Goal: Find specific page/section: Find specific page/section

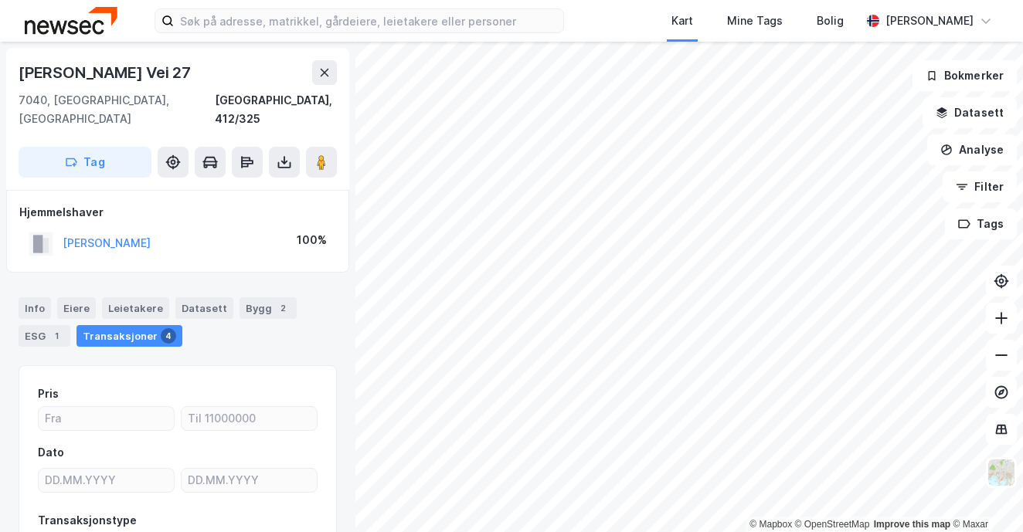
click at [65, 25] on img at bounding box center [71, 20] width 93 height 27
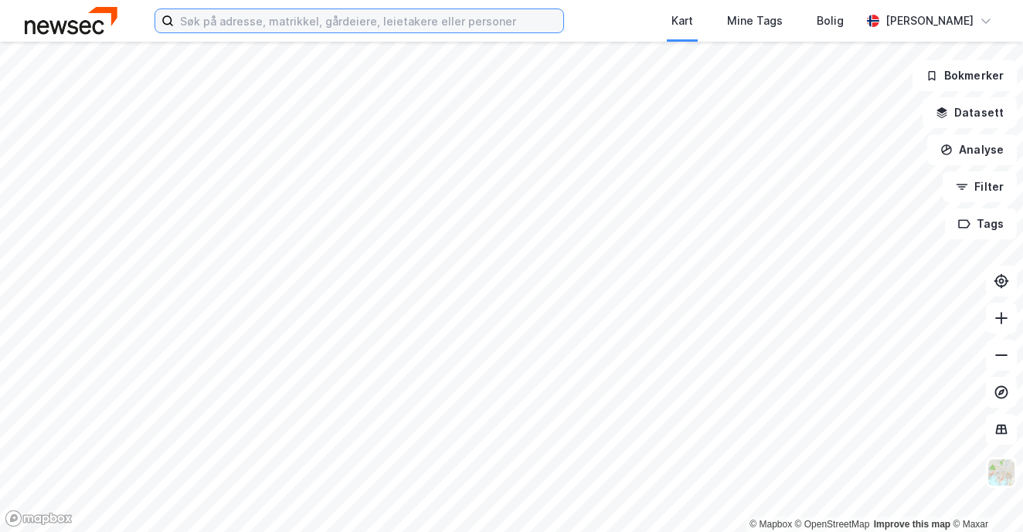
click at [253, 24] on input at bounding box center [368, 20] width 389 height 23
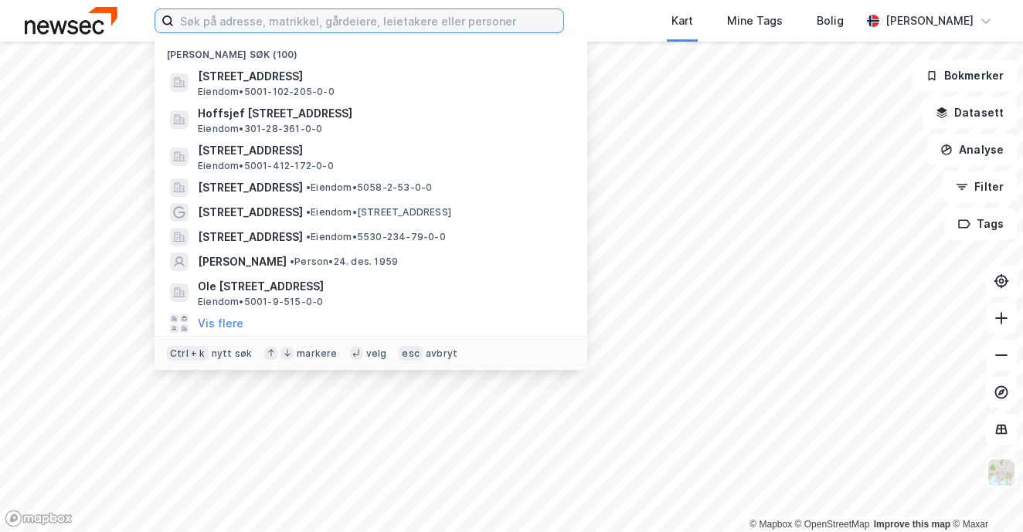
paste input "Tidemands Gate 41"
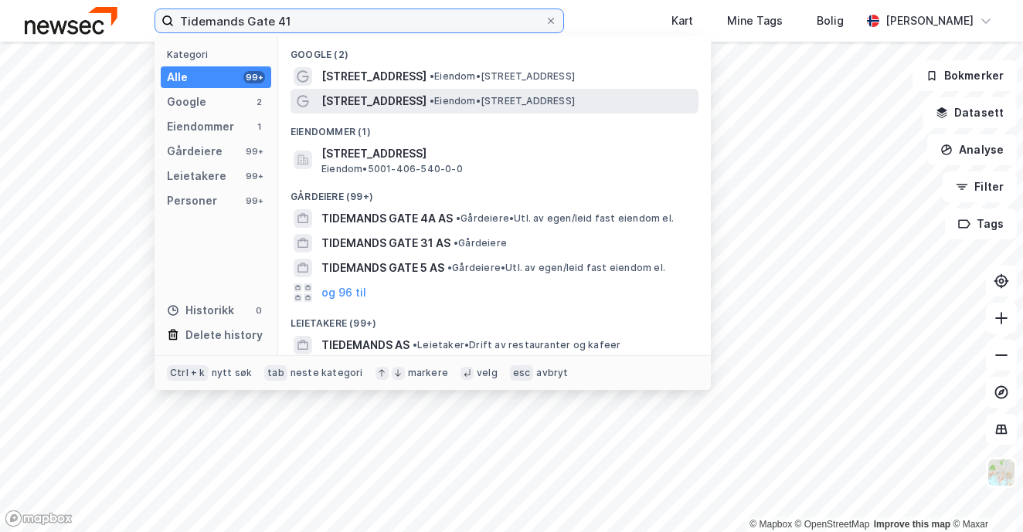
type input "Tidemands Gate 41"
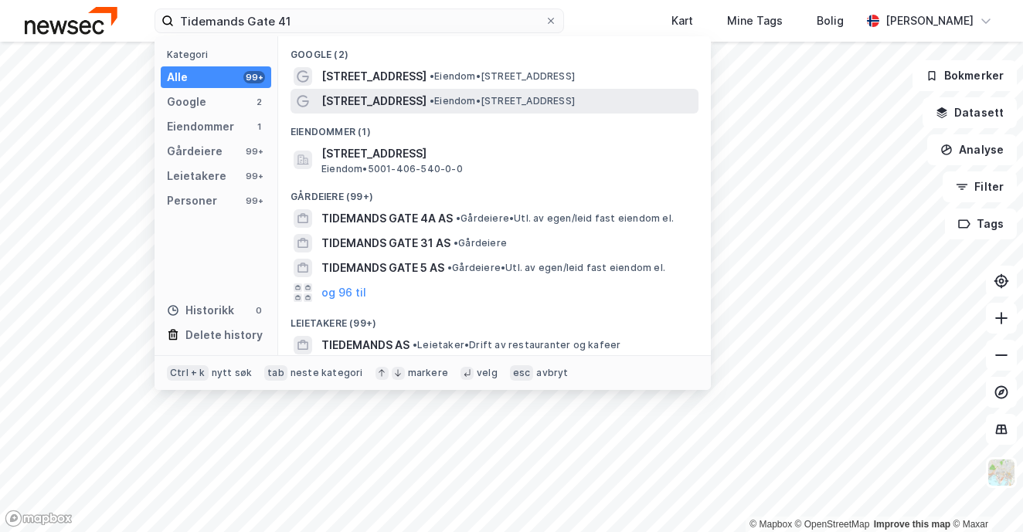
click at [388, 98] on span "[STREET_ADDRESS]" at bounding box center [373, 101] width 105 height 19
